Goal: Transaction & Acquisition: Subscribe to service/newsletter

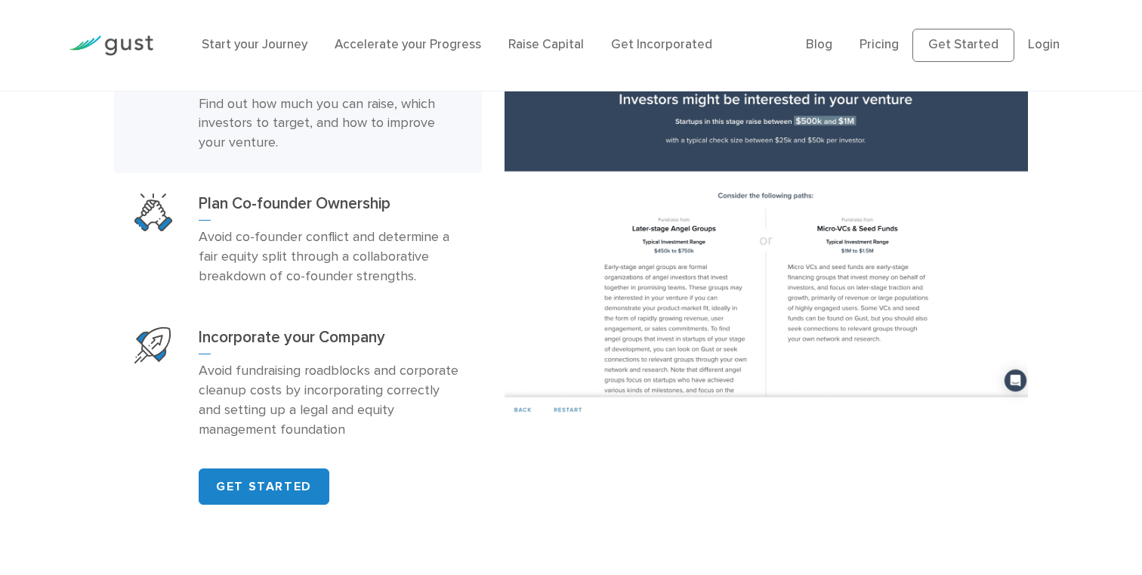
scroll to position [804, 0]
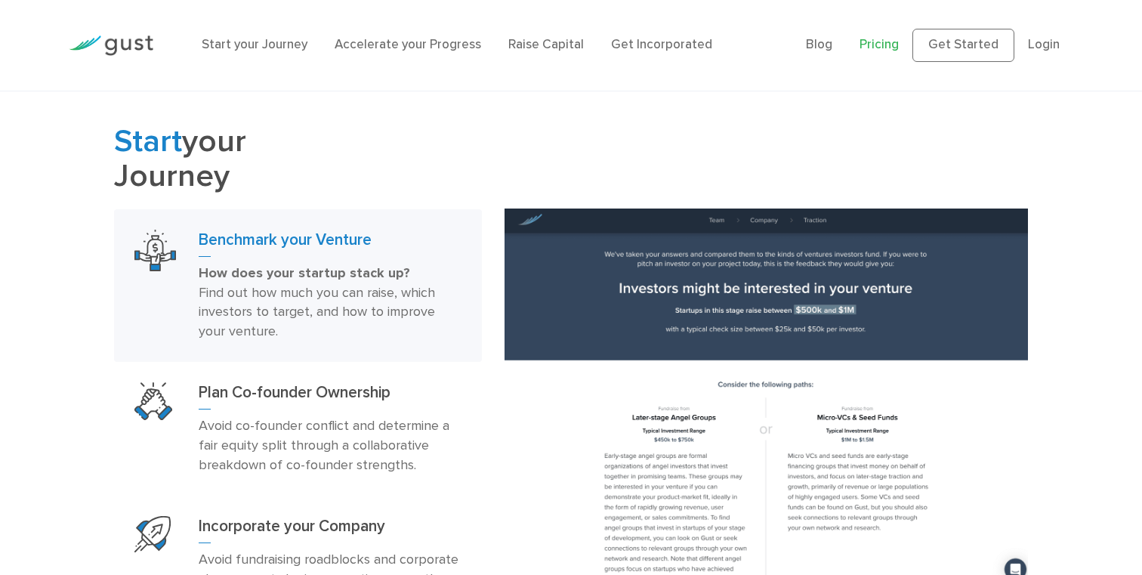
click at [878, 48] on link "Pricing" at bounding box center [878, 44] width 39 height 15
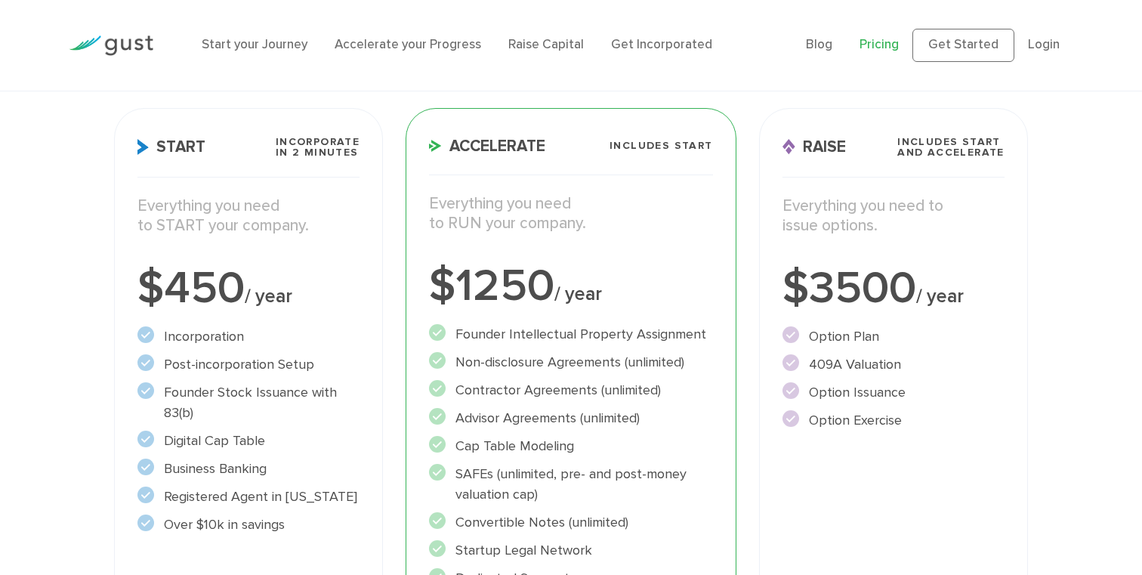
scroll to position [211, 0]
drag, startPoint x: 920, startPoint y: 436, endPoint x: 856, endPoint y: 326, distance: 126.9
click at [856, 329] on div "Raise Includes START and ACCELERATE Everything you need to issue options. $3500…" at bounding box center [893, 429] width 269 height 646
click at [856, 326] on li "Option Plan" at bounding box center [893, 335] width 222 height 20
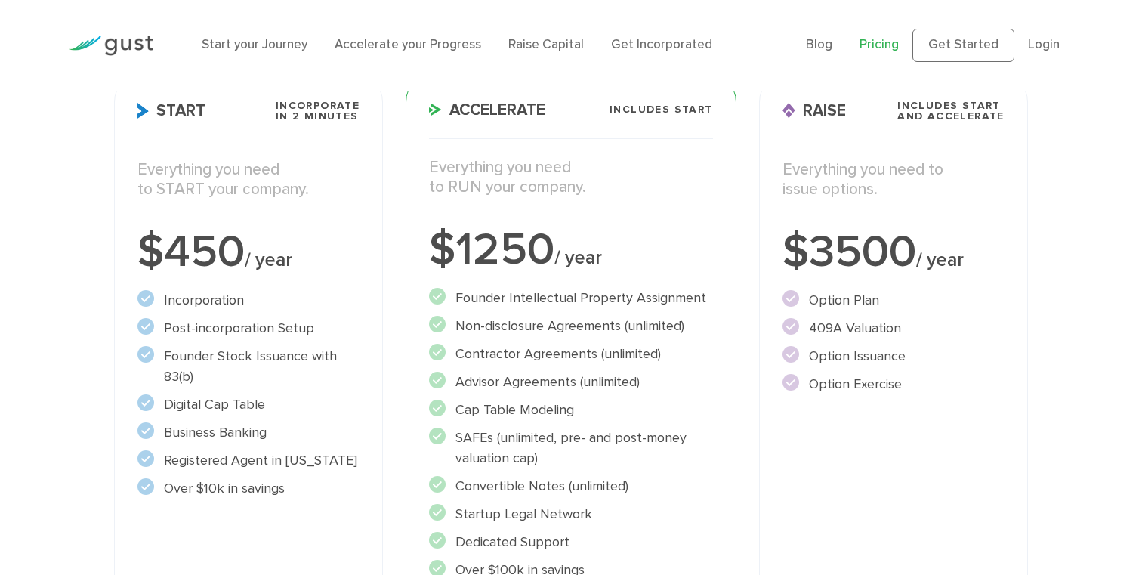
scroll to position [224, 0]
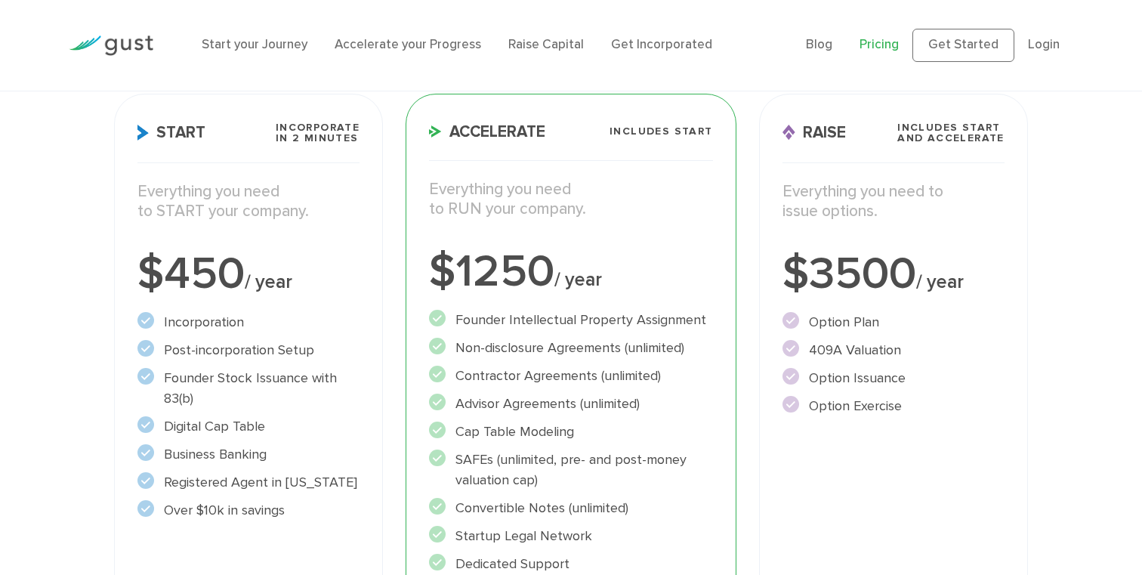
click at [255, 35] on li "Start your Journey" at bounding box center [255, 45] width 106 height 20
click at [539, 47] on link "Raise Capital" at bounding box center [546, 44] width 76 height 15
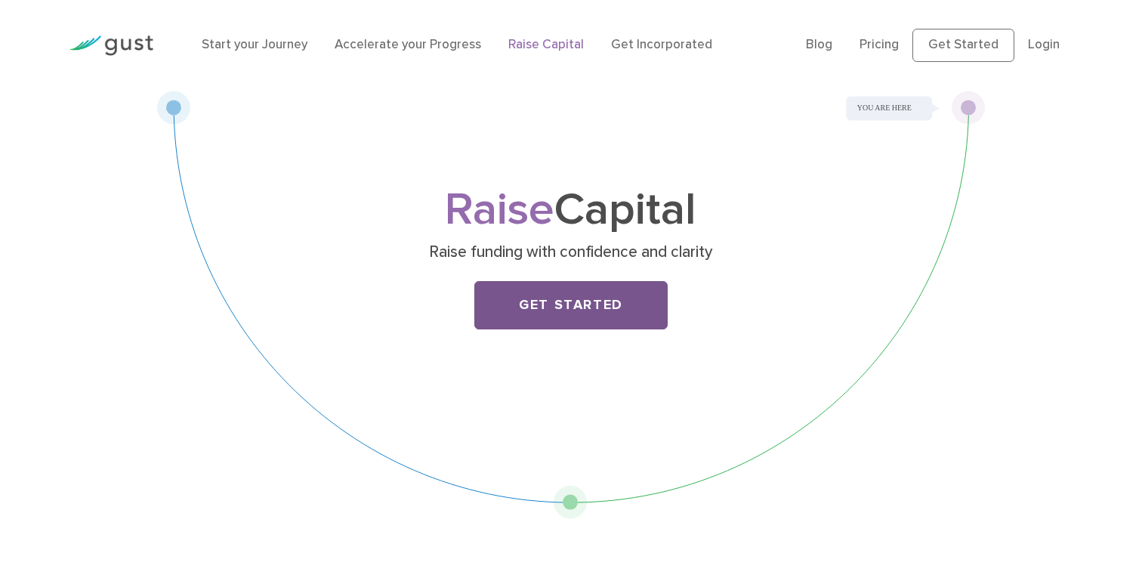
click at [578, 298] on link "Get Started" at bounding box center [570, 305] width 193 height 48
